Goal: Task Accomplishment & Management: Manage account settings

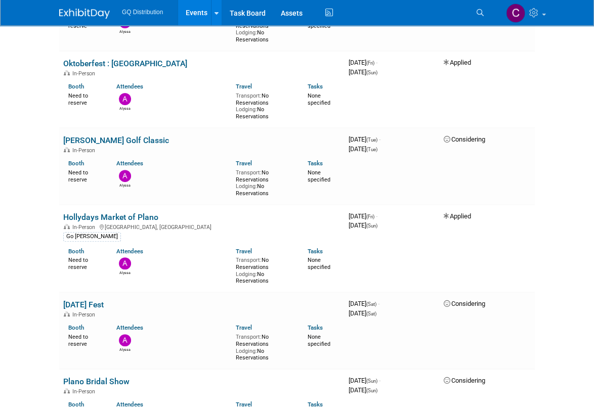
scroll to position [127, 0]
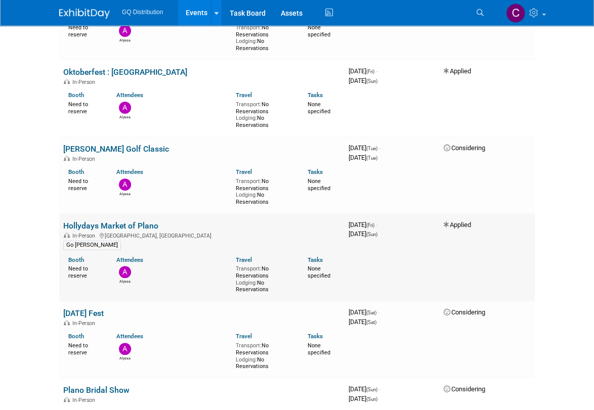
click at [93, 226] on link "Hollydays Market of Plano" at bounding box center [110, 226] width 95 height 10
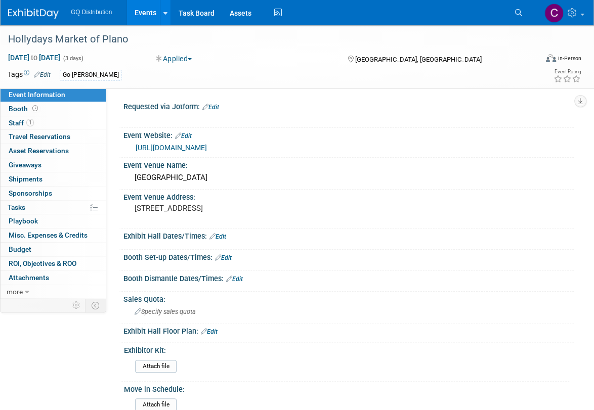
click at [192, 57] on button "Applied" at bounding box center [174, 59] width 43 height 10
click at [231, 52] on div "Hollydays Market of Plano" at bounding box center [266, 38] width 533 height 27
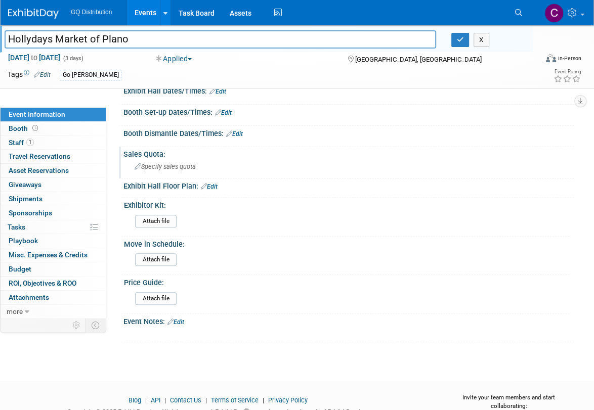
scroll to position [169, 0]
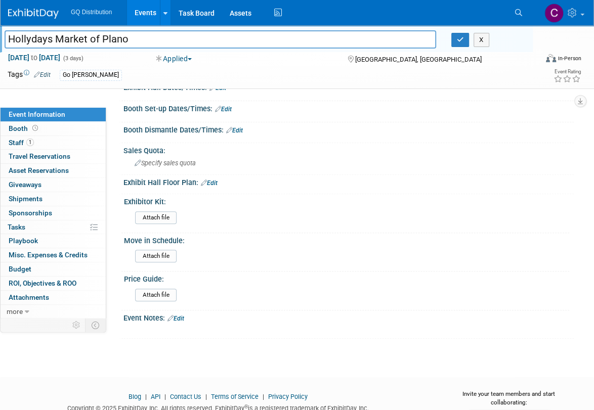
click at [181, 315] on link "Edit" at bounding box center [176, 318] width 17 height 7
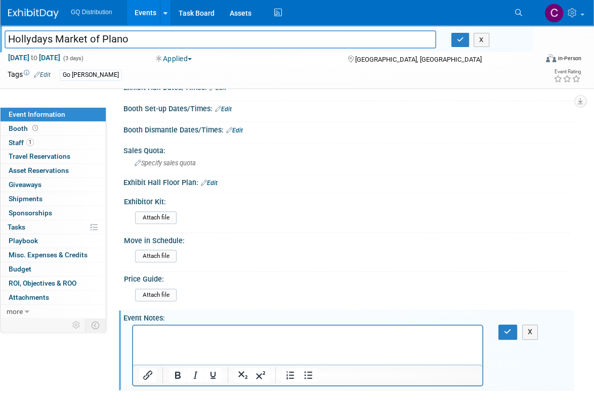
scroll to position [0, 0]
click at [505, 328] on icon "button" at bounding box center [508, 331] width 8 height 7
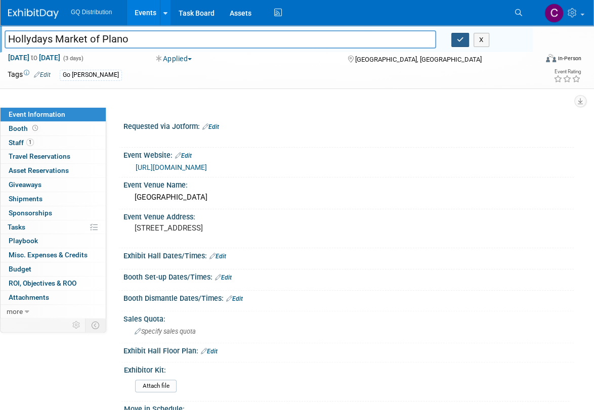
click at [462, 35] on button "button" at bounding box center [460, 40] width 18 height 14
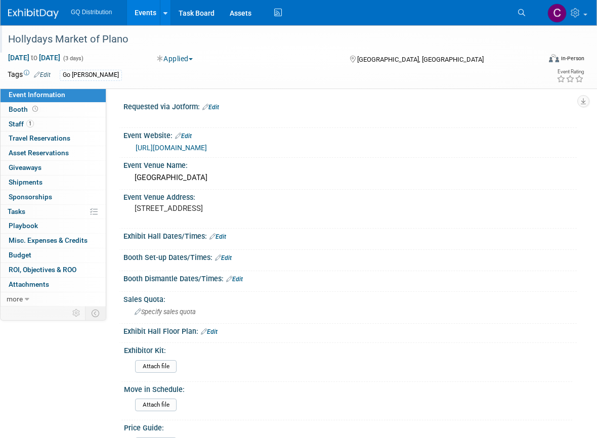
scroll to position [166, 0]
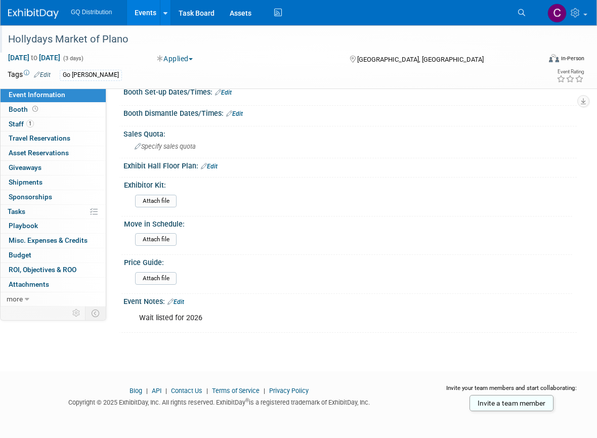
click at [228, 319] on div "Wait listed for 2026" at bounding box center [309, 318] width 354 height 20
click at [183, 299] on link "Edit" at bounding box center [176, 302] width 17 height 7
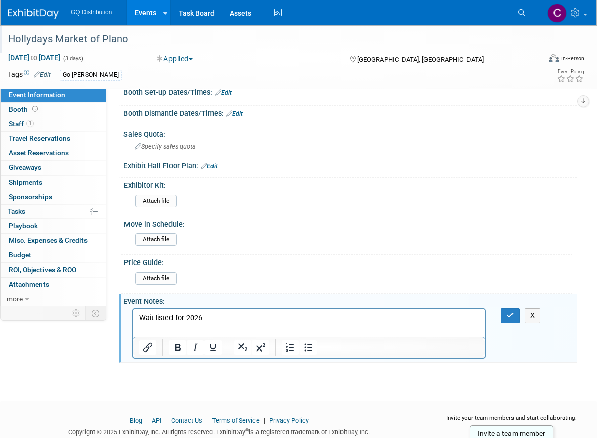
scroll to position [0, 0]
click at [230, 321] on p "Wait listed for 2026" at bounding box center [309, 318] width 340 height 10
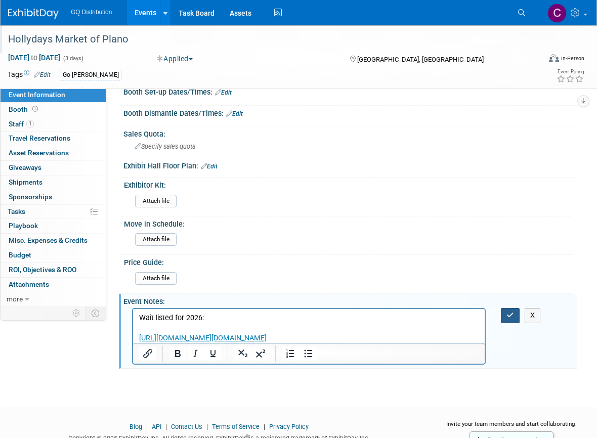
click at [509, 312] on icon "button" at bounding box center [511, 315] width 8 height 7
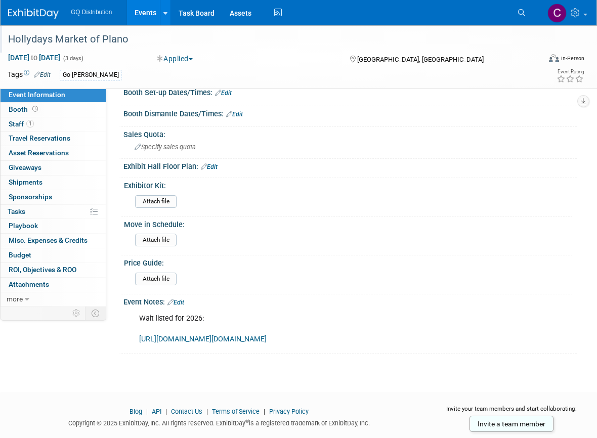
scroll to position [168, 0]
